Goal: Navigation & Orientation: Find specific page/section

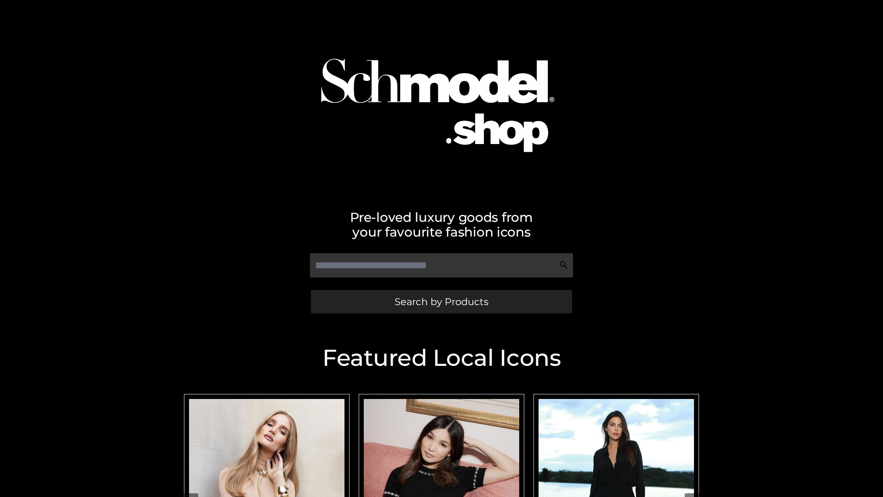
click at [441, 301] on span "Search by Products" at bounding box center [442, 302] width 94 height 10
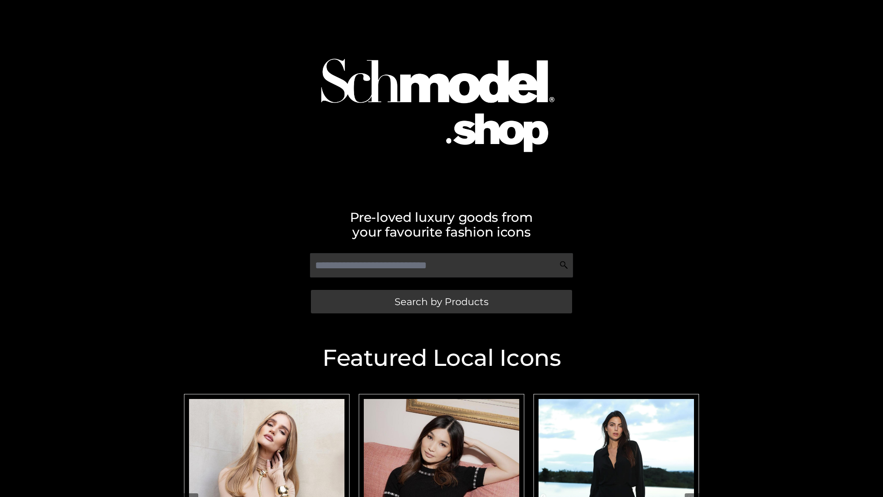
click at [441, 301] on span "Search by Products" at bounding box center [442, 302] width 94 height 10
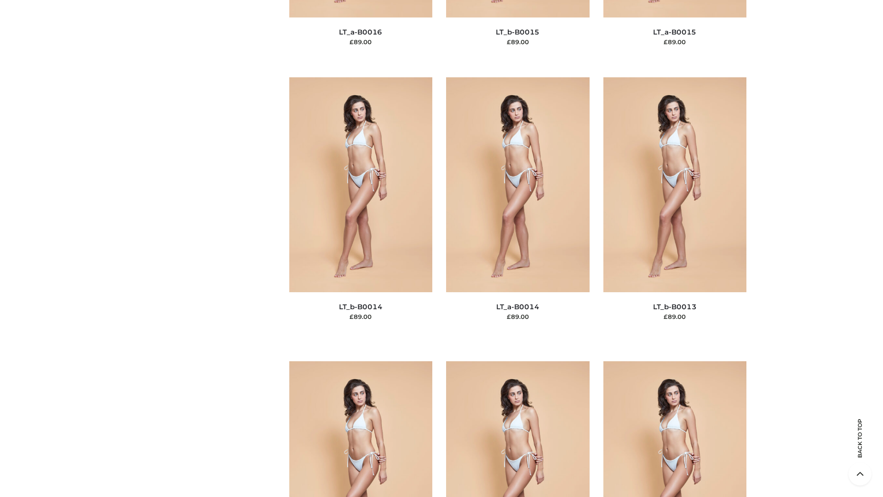
scroll to position [3272, 0]
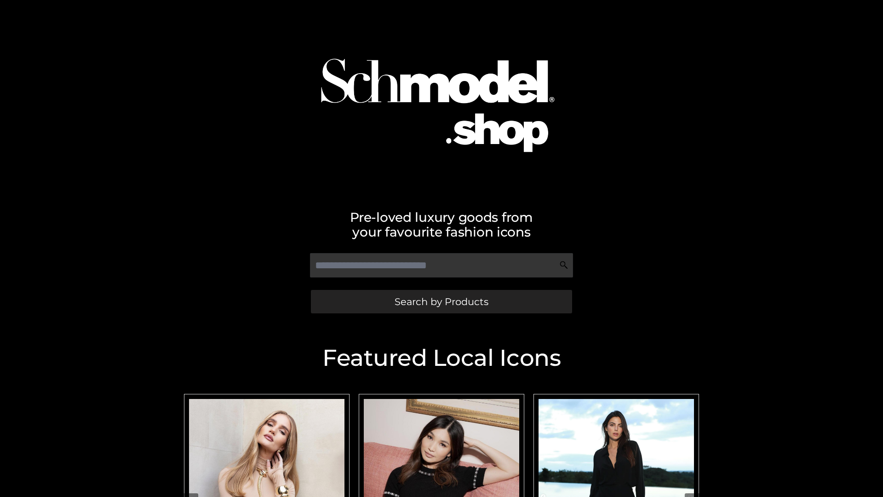
click at [441, 301] on span "Search by Products" at bounding box center [442, 302] width 94 height 10
